Goal: Information Seeking & Learning: Learn about a topic

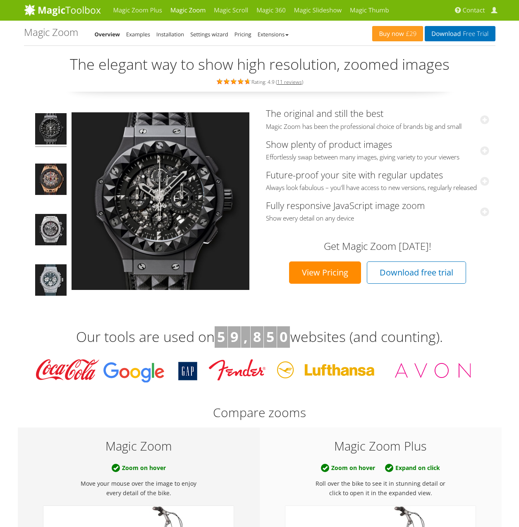
scroll to position [83, 0]
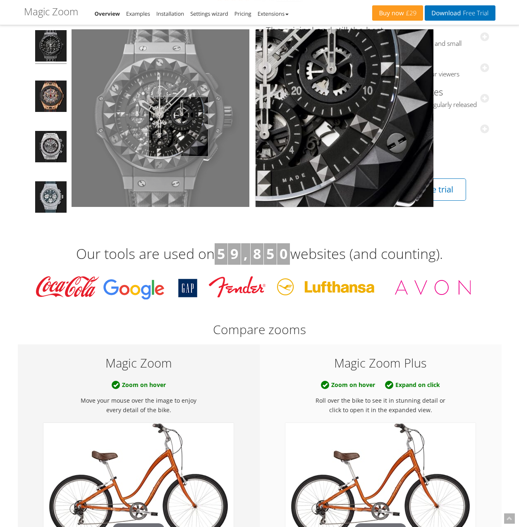
click at [177, 126] on img at bounding box center [160, 118] width 178 height 178
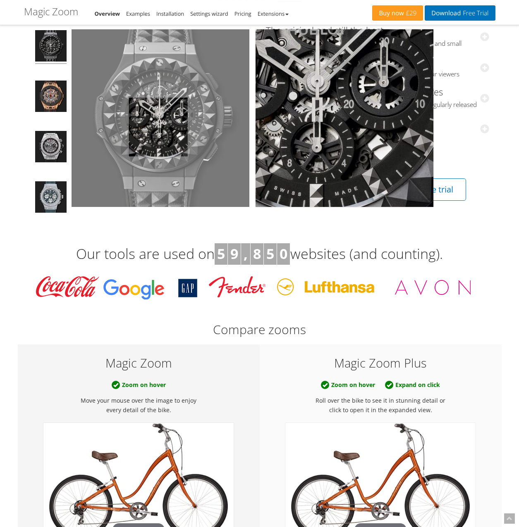
click at [140, 124] on img at bounding box center [160, 118] width 178 height 178
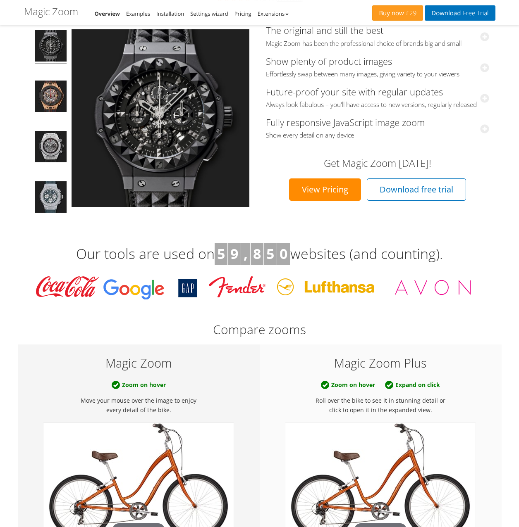
scroll to position [0, 0]
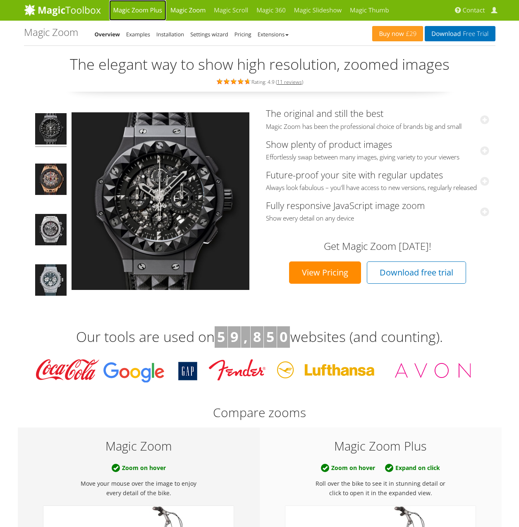
click at [131, 8] on link "Magic Zoom Plus" at bounding box center [137, 10] width 57 height 21
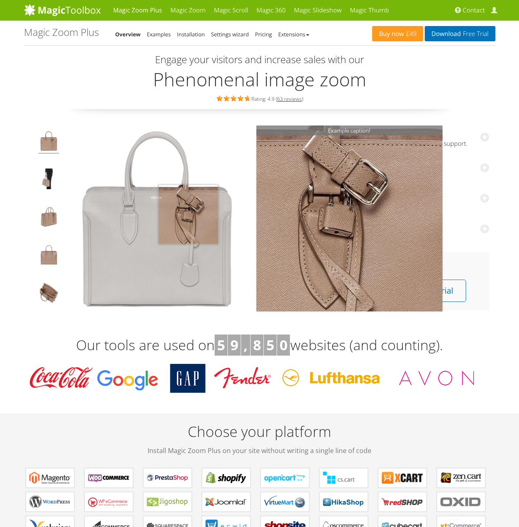
click at [188, 214] on img at bounding box center [157, 219] width 186 height 186
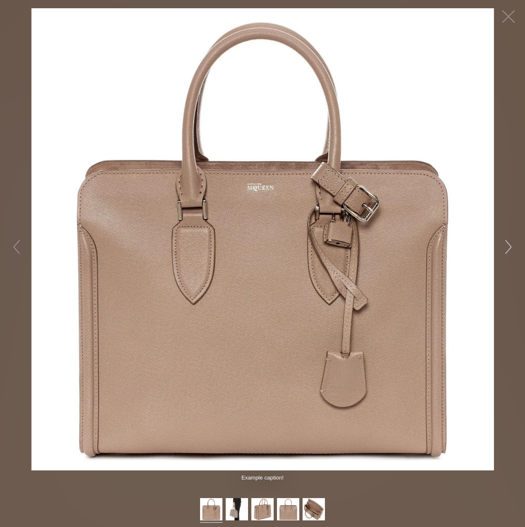
click at [510, 253] on button "button" at bounding box center [508, 247] width 25 height 25
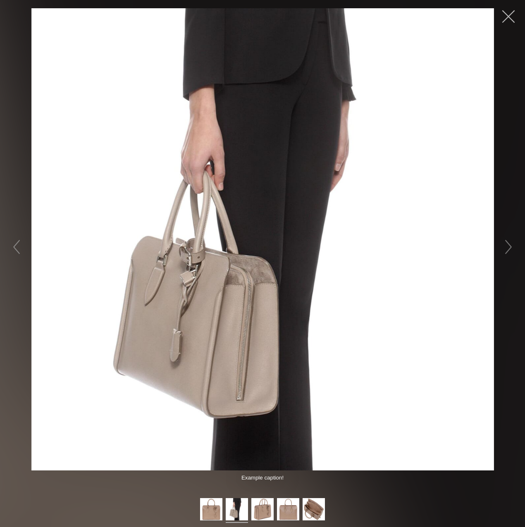
click at [509, 14] on button "button" at bounding box center [508, 16] width 25 height 25
